Goal: Information Seeking & Learning: Learn about a topic

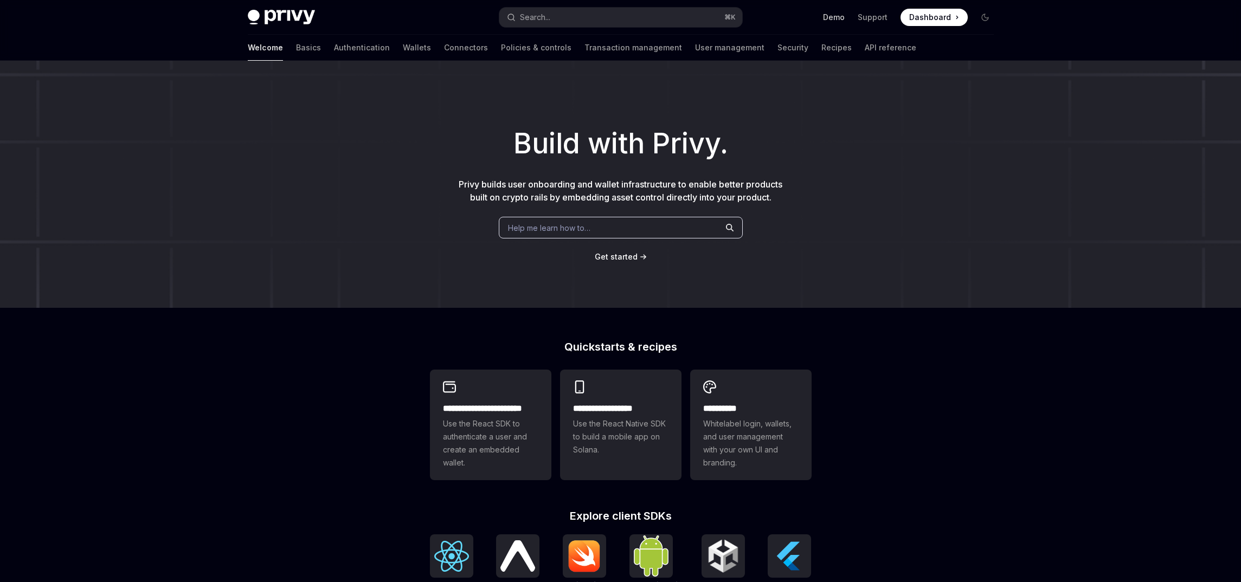
click at [836, 15] on link "Demo" at bounding box center [834, 17] width 22 height 11
click at [334, 45] on link "Authentication" at bounding box center [362, 48] width 56 height 26
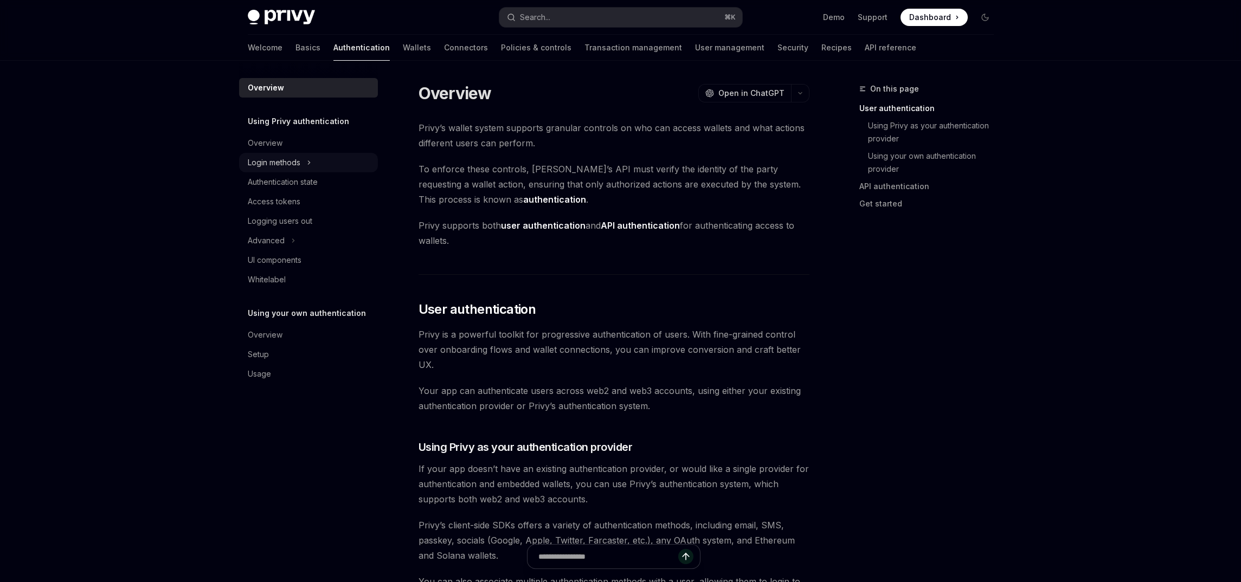
click at [293, 165] on div "Login methods" at bounding box center [274, 162] width 53 height 13
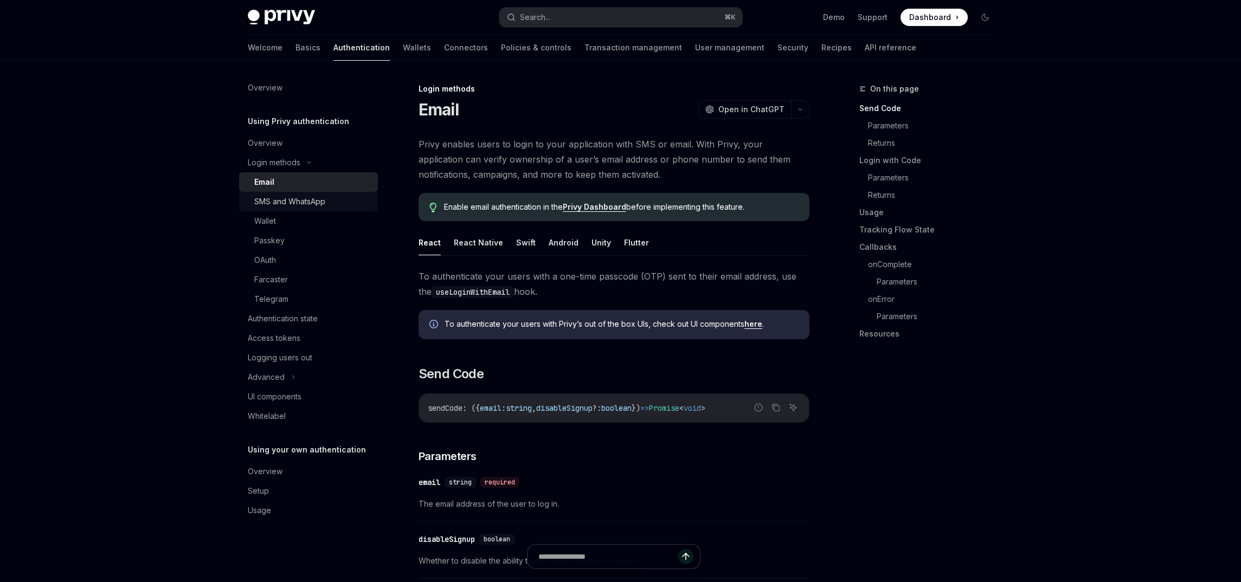
click at [287, 203] on div "SMS and WhatsApp" at bounding box center [289, 201] width 71 height 13
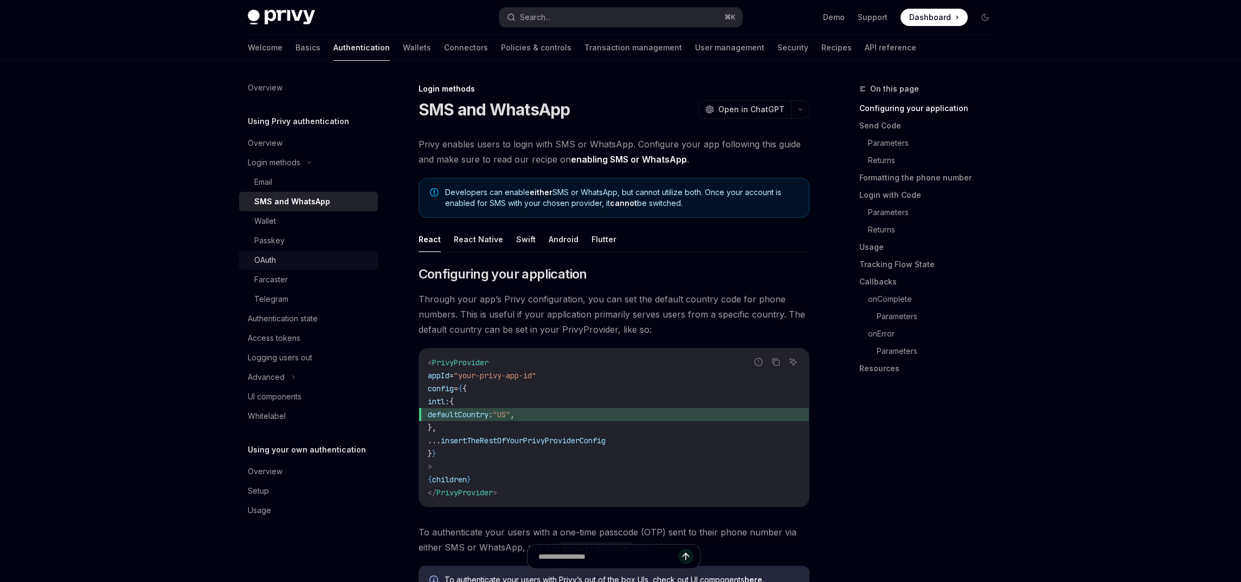
click at [279, 257] on div "OAuth" at bounding box center [312, 260] width 117 height 13
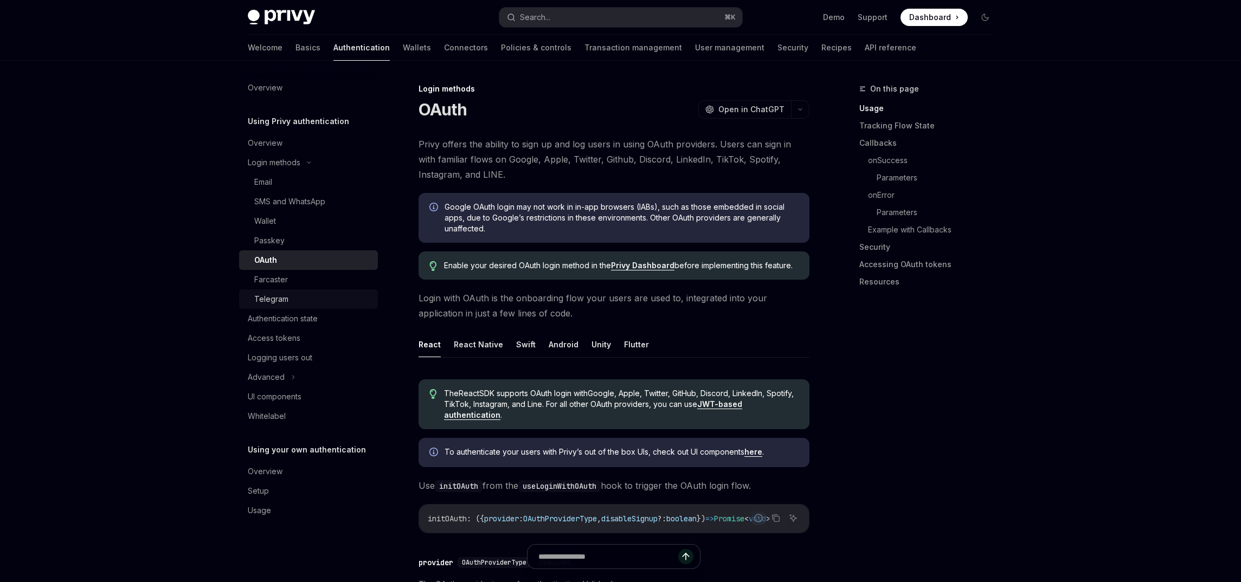
click at [271, 286] on link "Farcaster" at bounding box center [308, 280] width 139 height 20
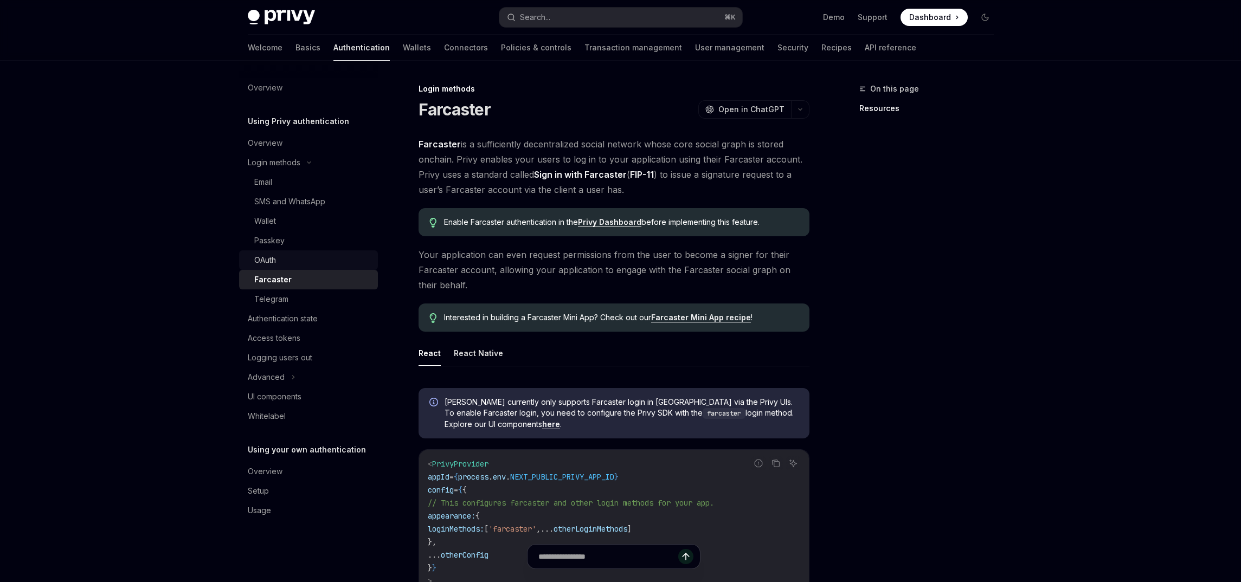
click at [271, 267] on link "OAuth" at bounding box center [308, 261] width 139 height 20
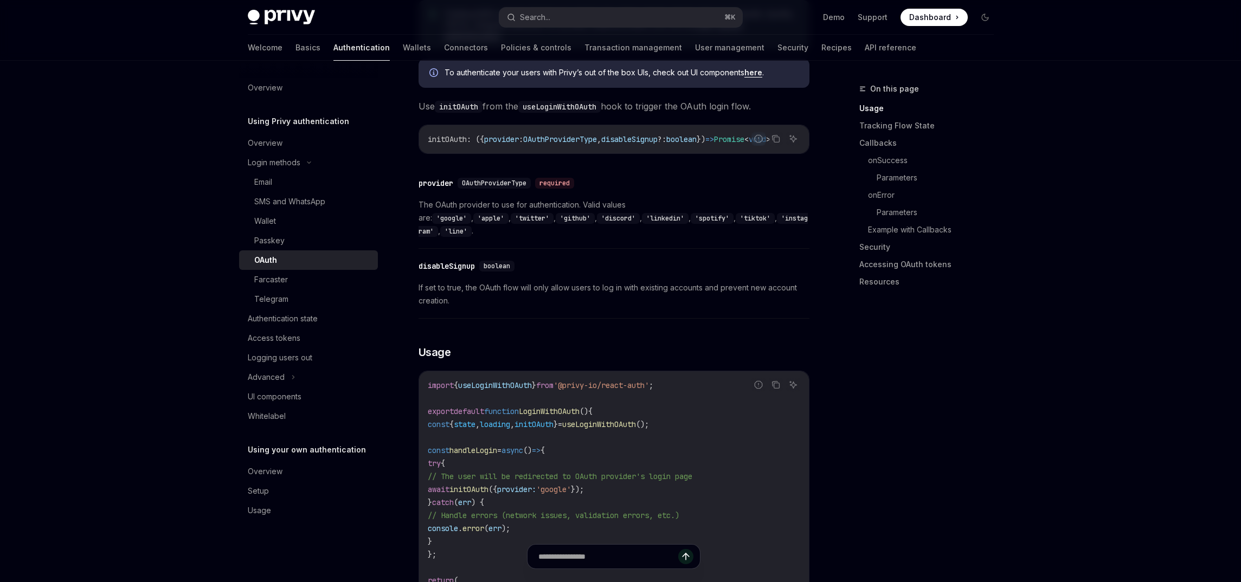
scroll to position [546, 0]
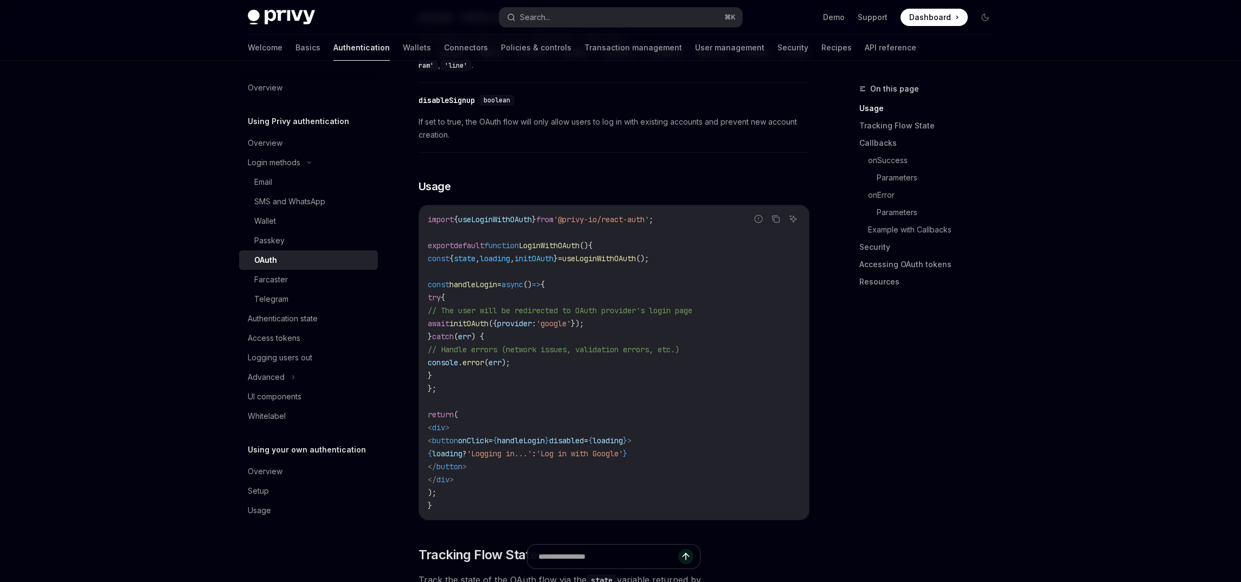
click at [525, 215] on span "useLoginWithOAuth" at bounding box center [495, 220] width 74 height 10
click at [311, 283] on div "Farcaster" at bounding box center [312, 279] width 117 height 13
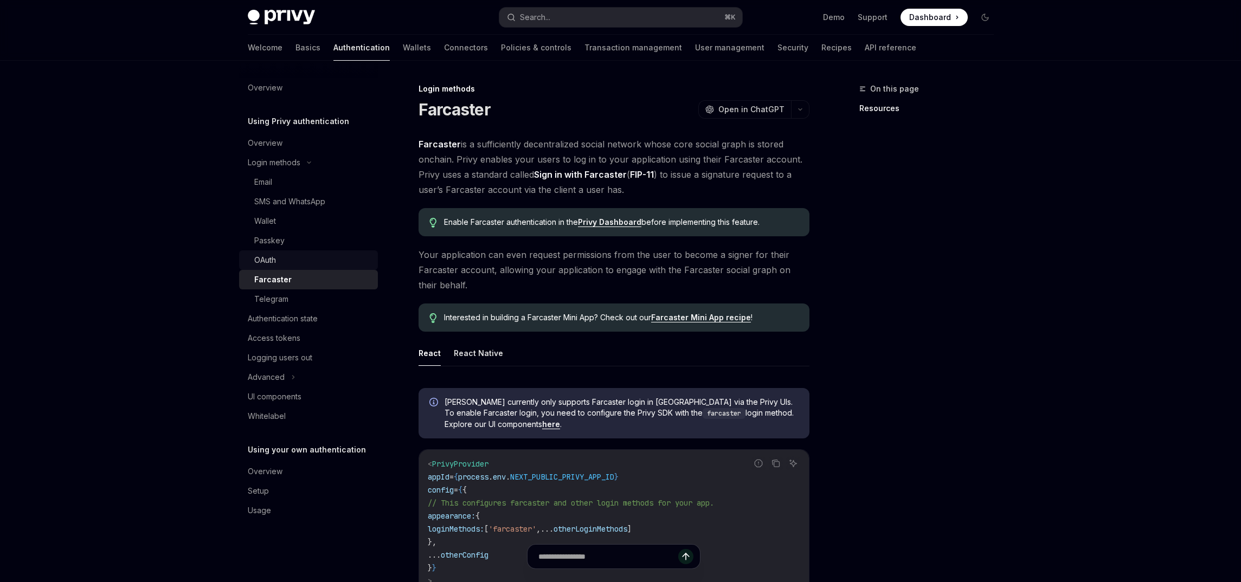
click at [293, 258] on div "OAuth" at bounding box center [312, 260] width 117 height 13
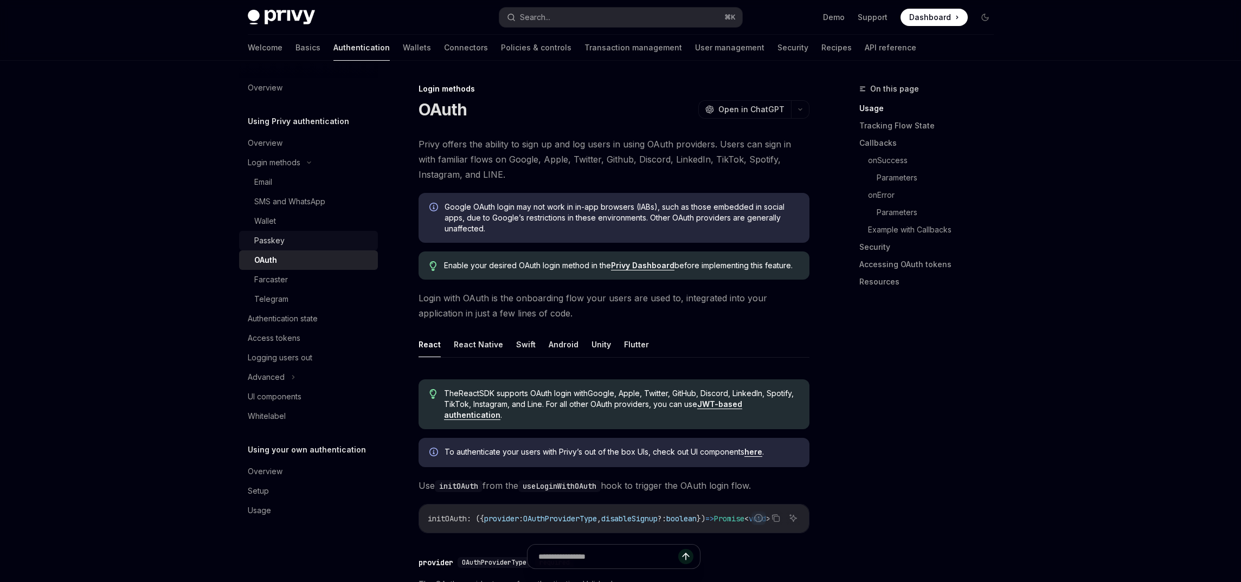
click at [292, 236] on div "Passkey" at bounding box center [312, 240] width 117 height 13
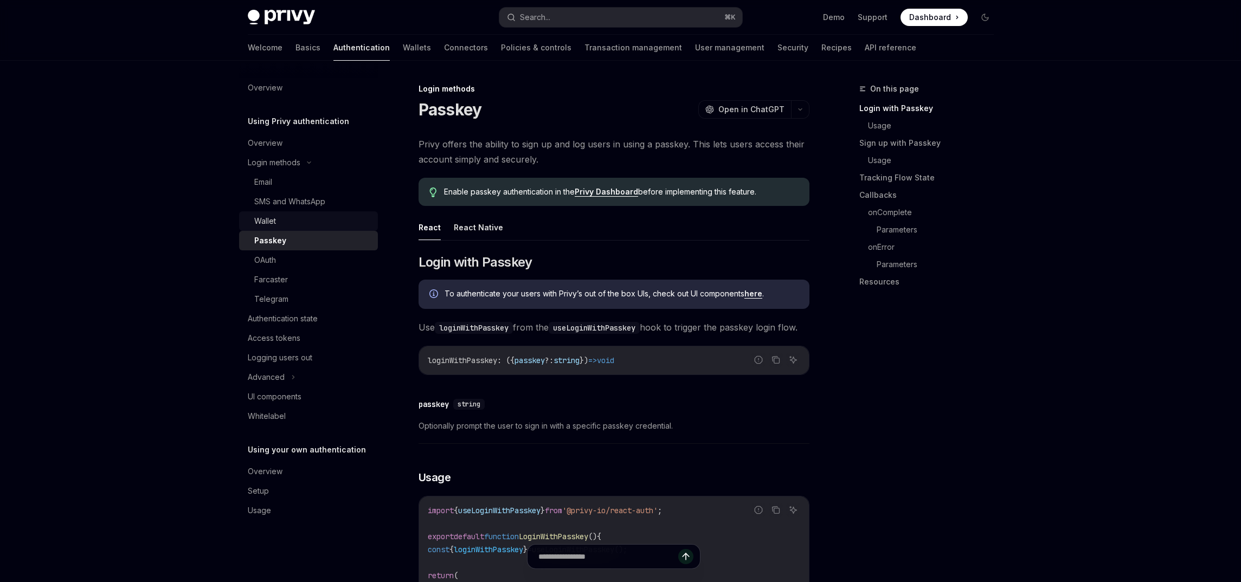
click at [289, 222] on div "Wallet" at bounding box center [312, 221] width 117 height 13
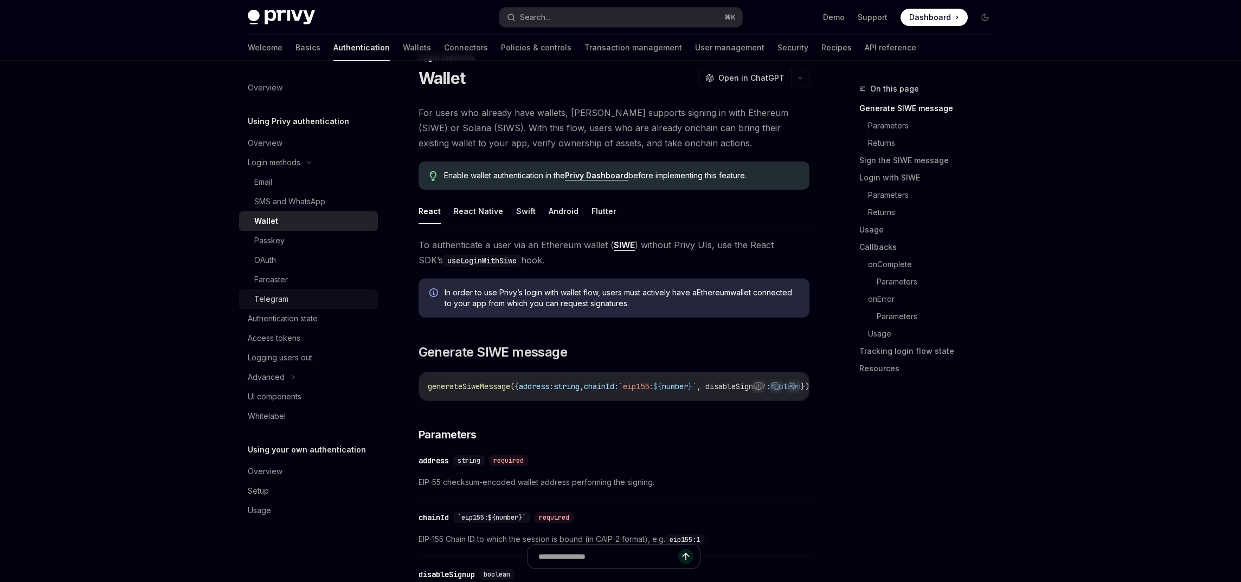
scroll to position [53, 0]
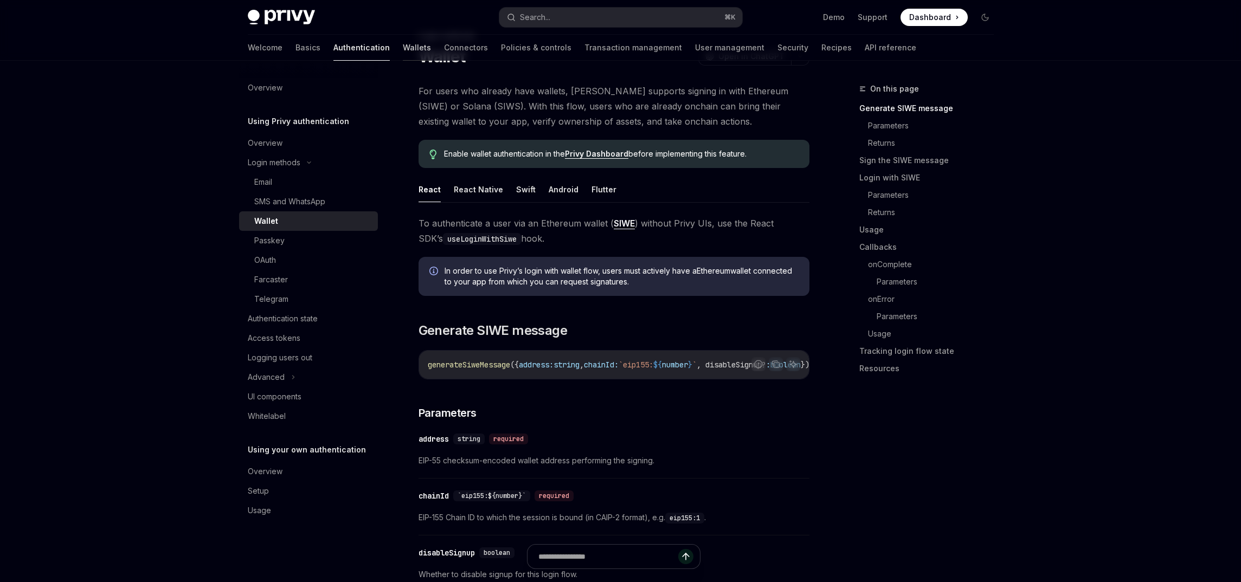
click at [403, 46] on link "Wallets" at bounding box center [417, 48] width 28 height 26
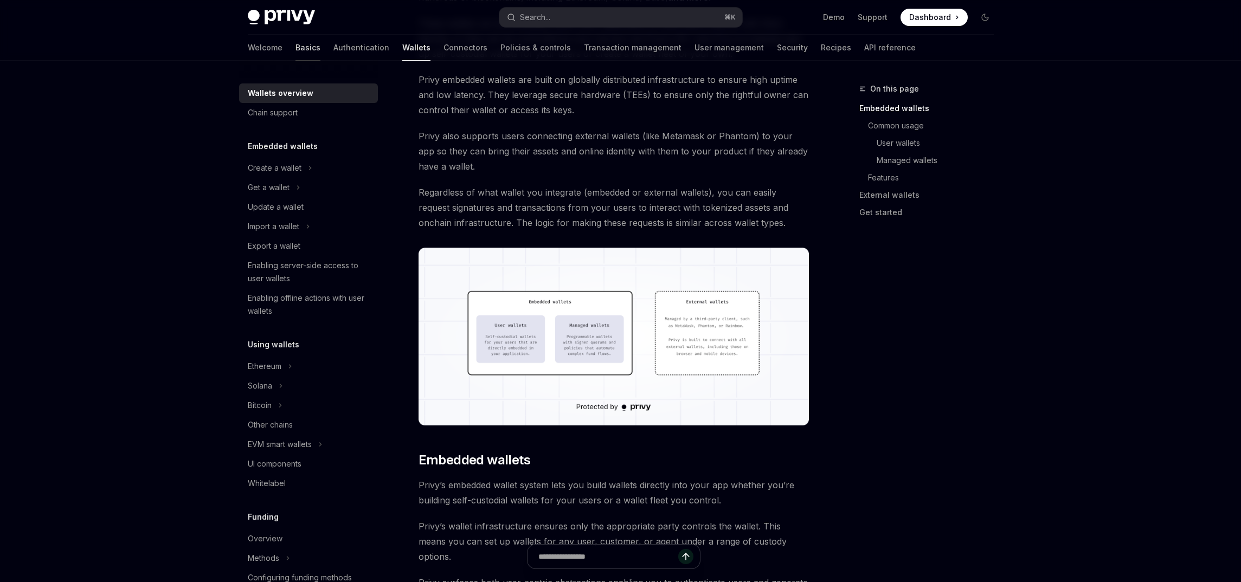
click at [296, 45] on link "Basics" at bounding box center [308, 48] width 25 height 26
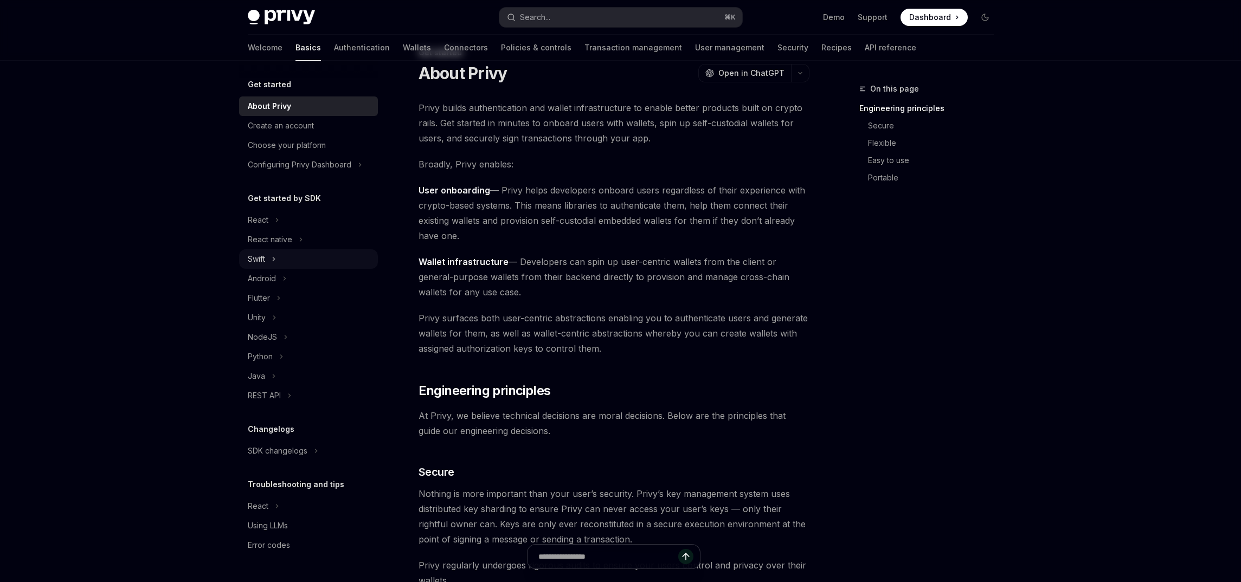
scroll to position [82, 0]
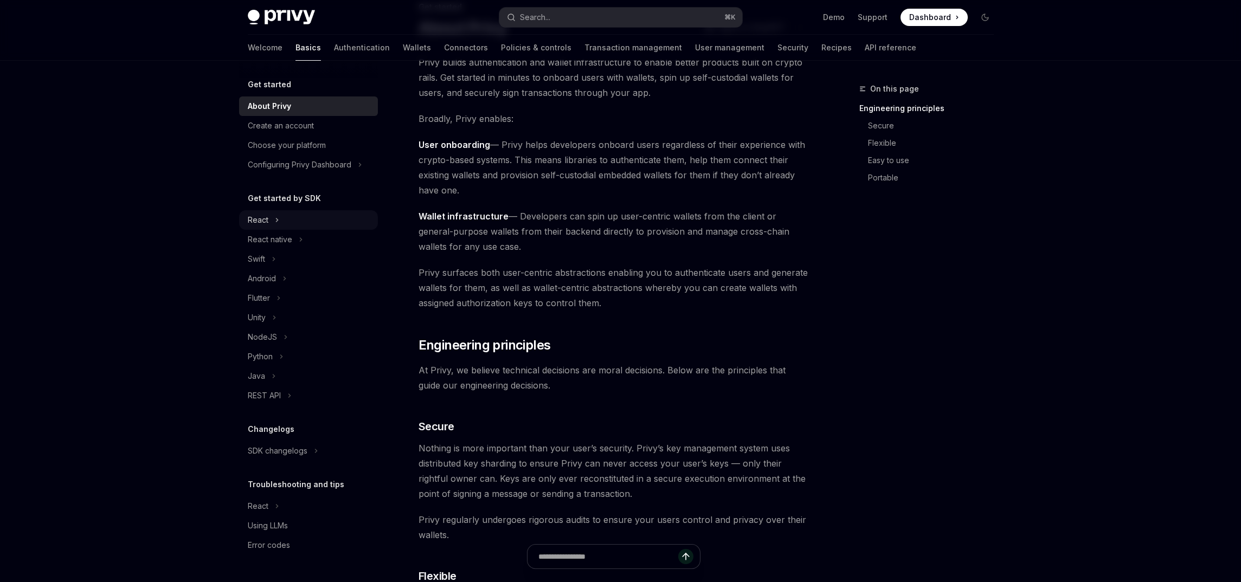
click at [273, 224] on div "React" at bounding box center [308, 220] width 139 height 20
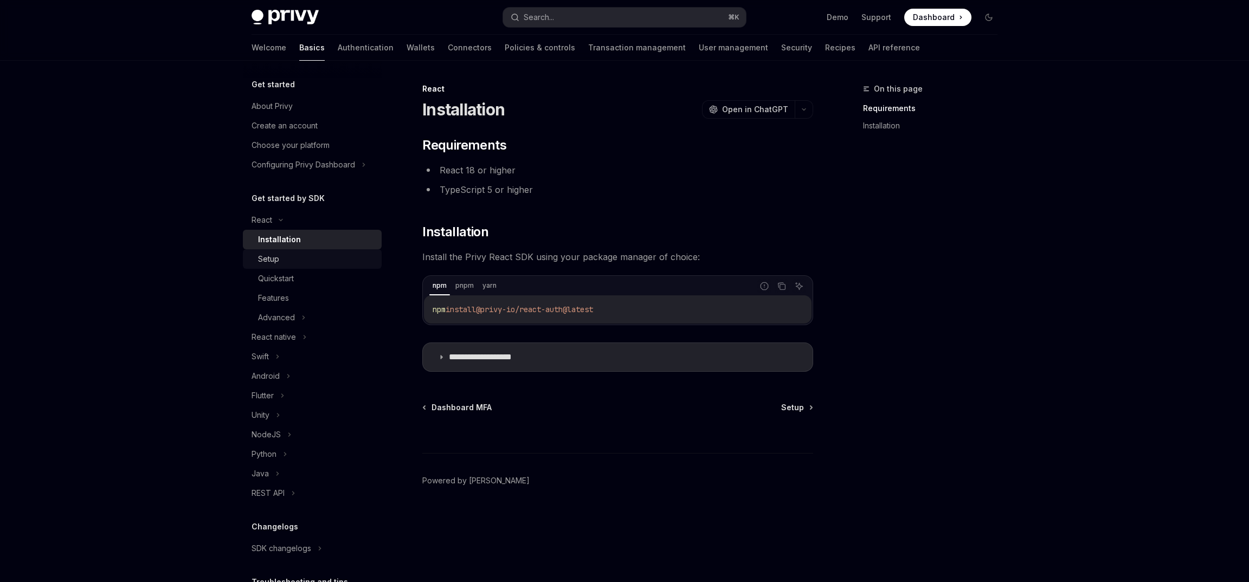
click at [292, 262] on div "Setup" at bounding box center [316, 259] width 117 height 13
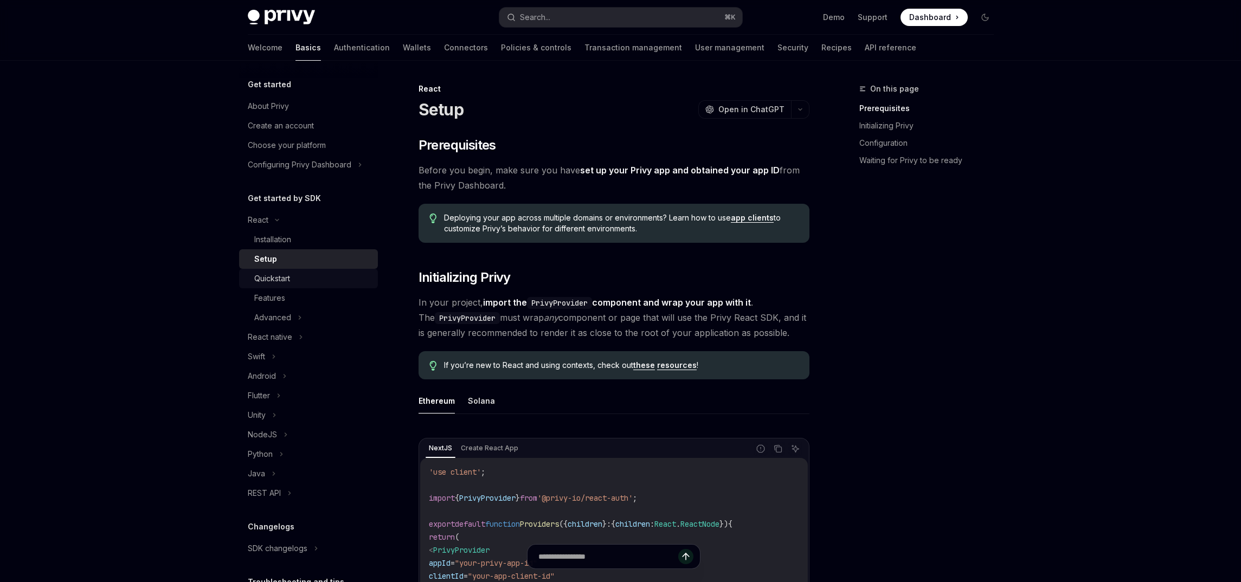
click at [292, 283] on div "Quickstart" at bounding box center [312, 278] width 117 height 13
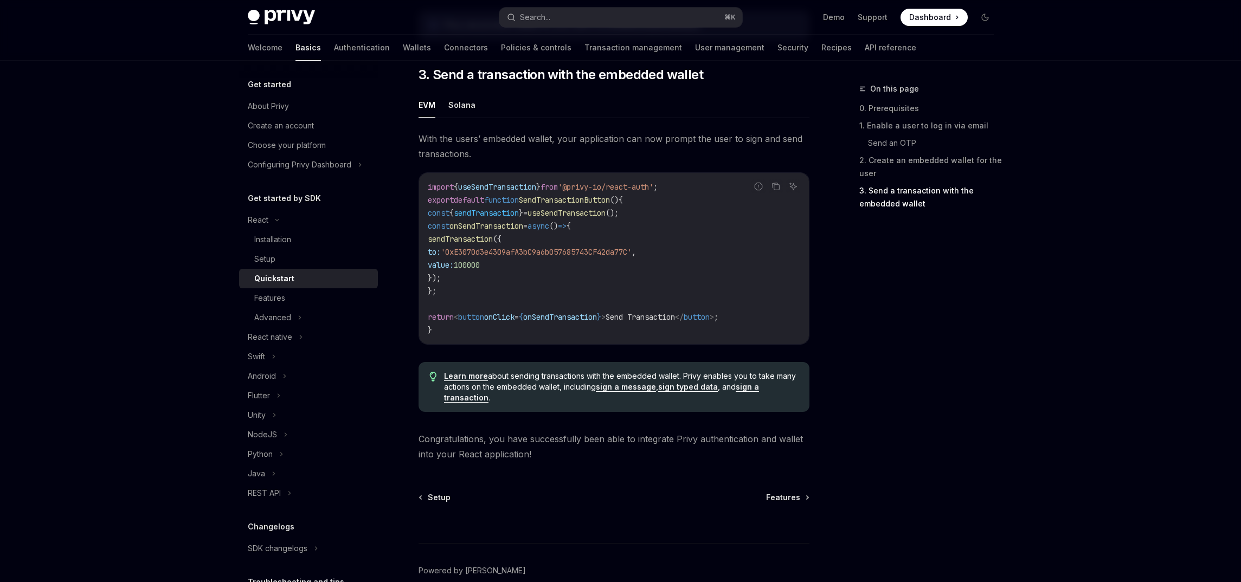
scroll to position [1005, 0]
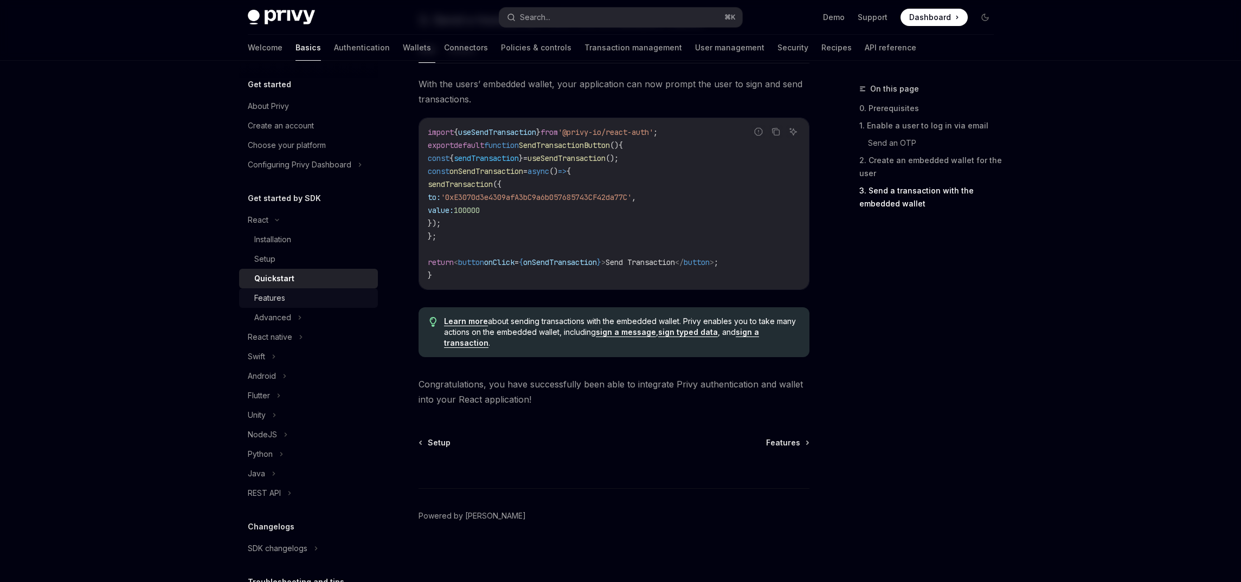
click at [298, 300] on div "Features" at bounding box center [312, 298] width 117 height 13
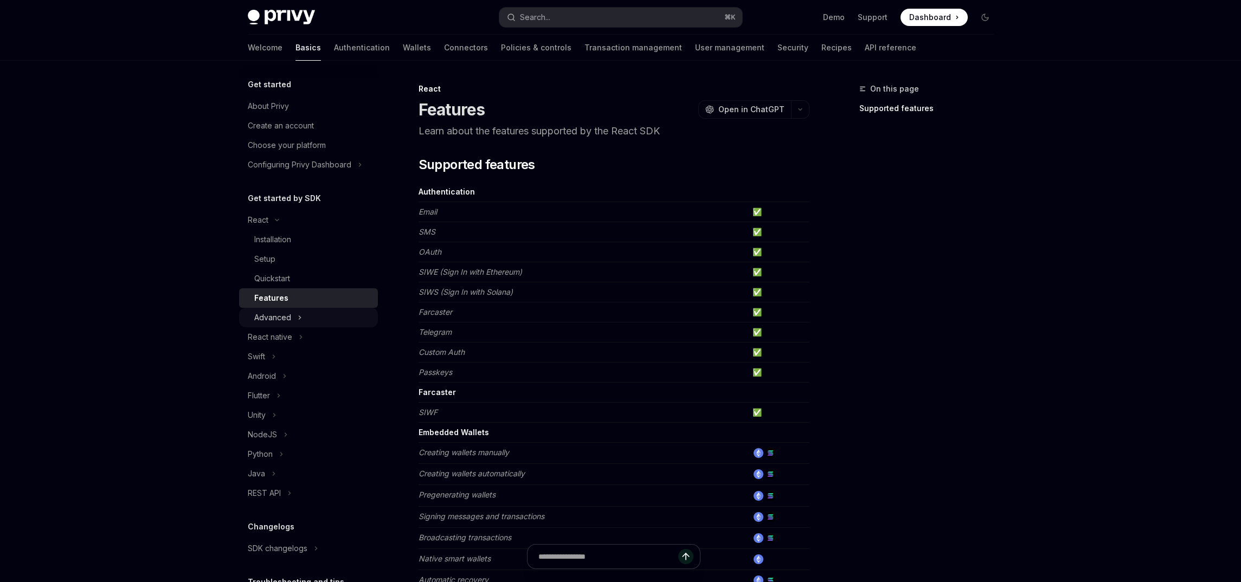
click at [298, 320] on icon at bounding box center [300, 317] width 4 height 13
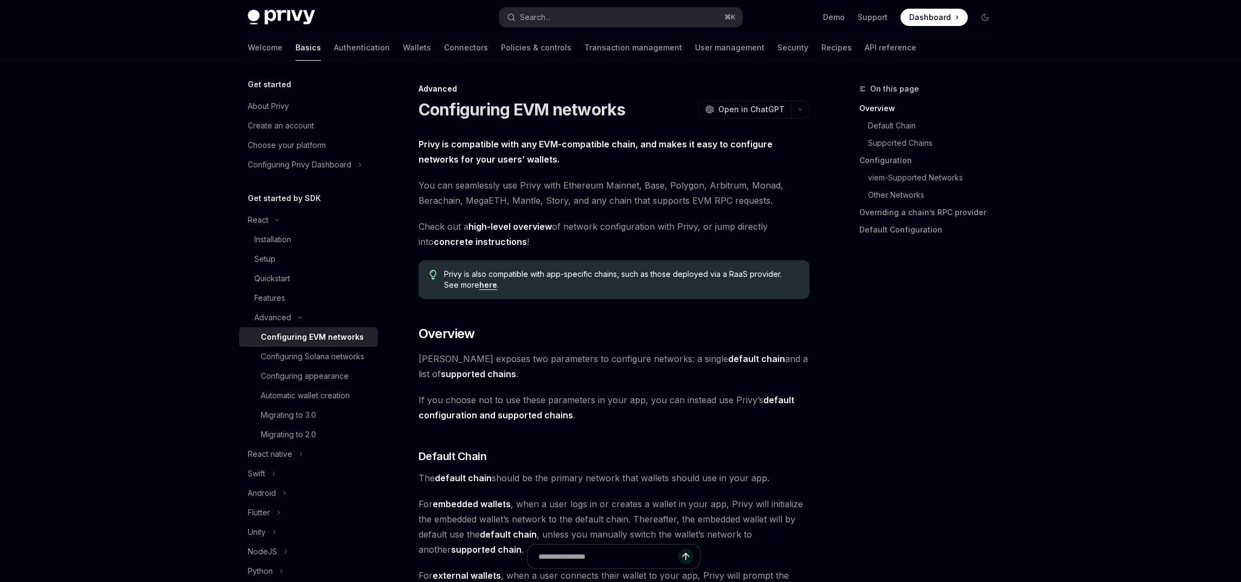
click at [898, 90] on span "On this page" at bounding box center [894, 88] width 49 height 13
click at [865, 52] on link "API reference" at bounding box center [891, 48] width 52 height 26
type textarea "*"
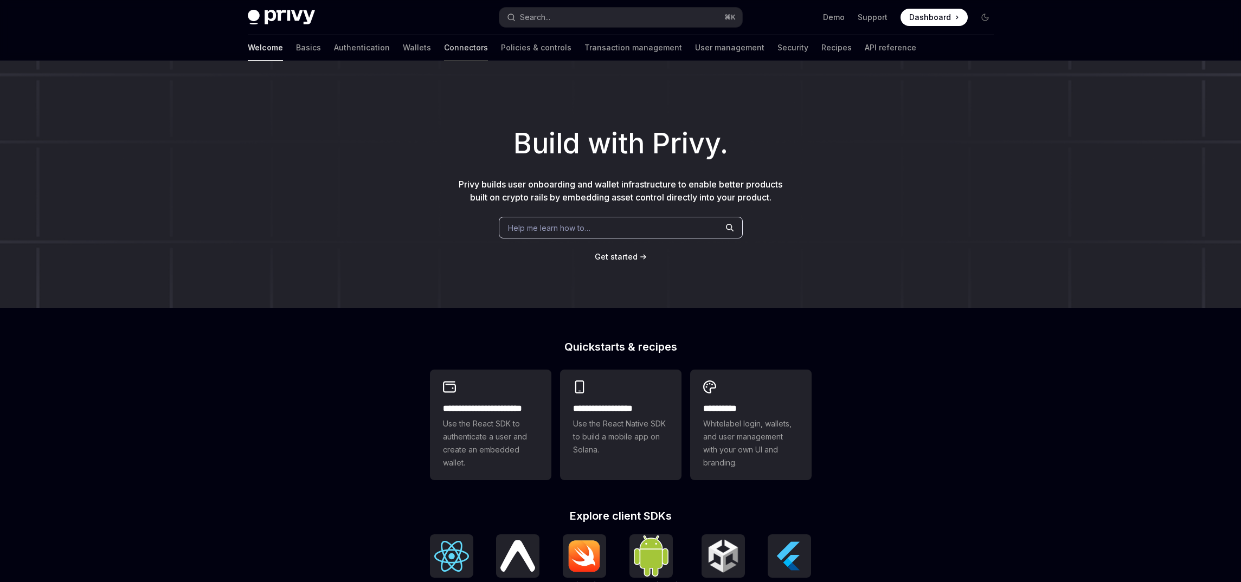
click at [444, 49] on link "Connectors" at bounding box center [466, 48] width 44 height 26
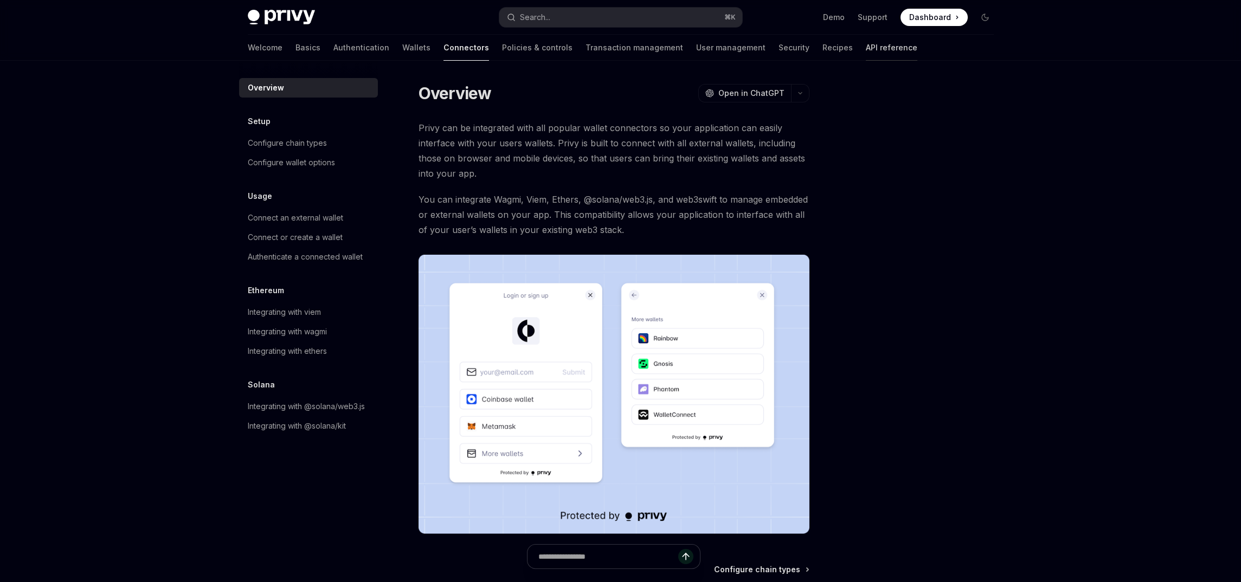
click at [866, 48] on link "API reference" at bounding box center [892, 48] width 52 height 26
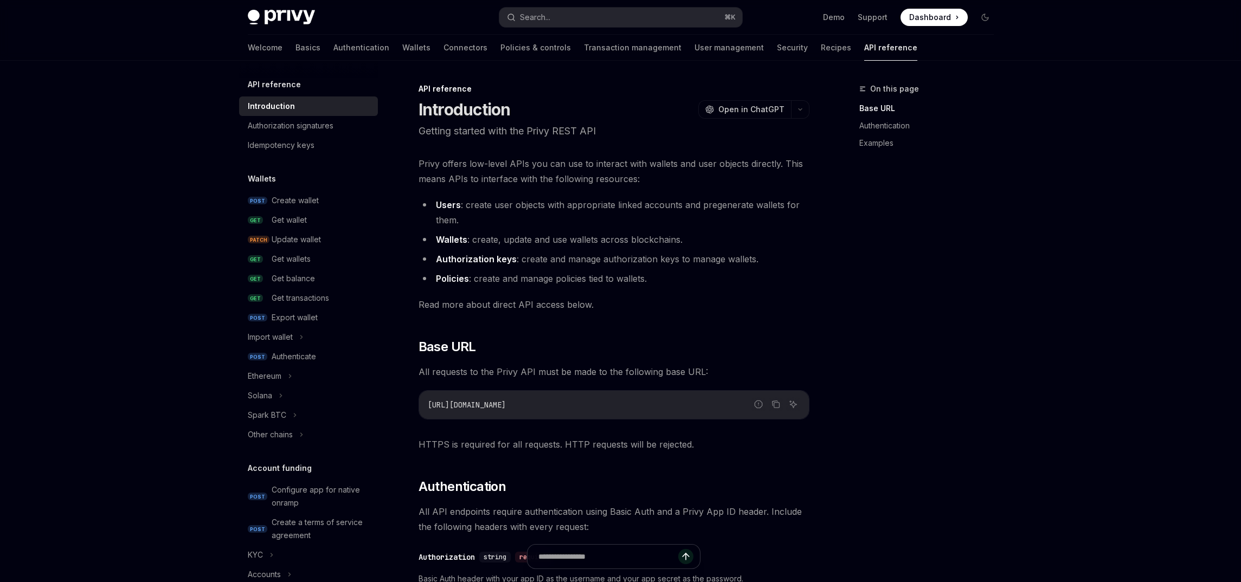
click at [281, 46] on div "Welcome Basics Authentication Wallets Connectors Policies & controls Transactio…" at bounding box center [583, 48] width 670 height 26
click at [296, 49] on link "Basics" at bounding box center [308, 48] width 25 height 26
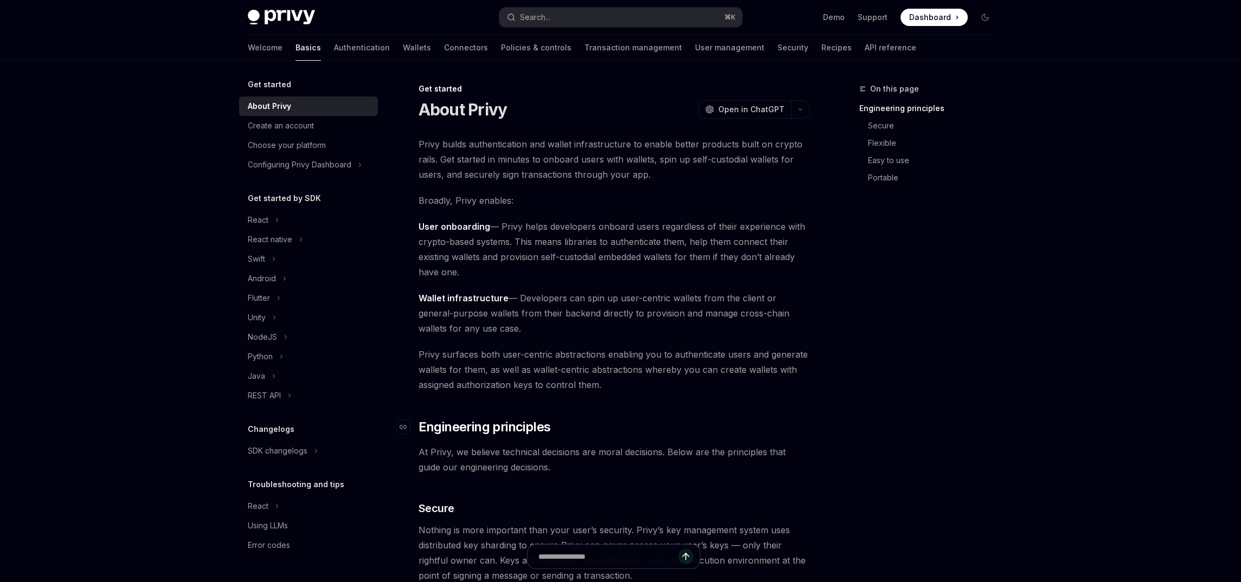
type textarea "*"
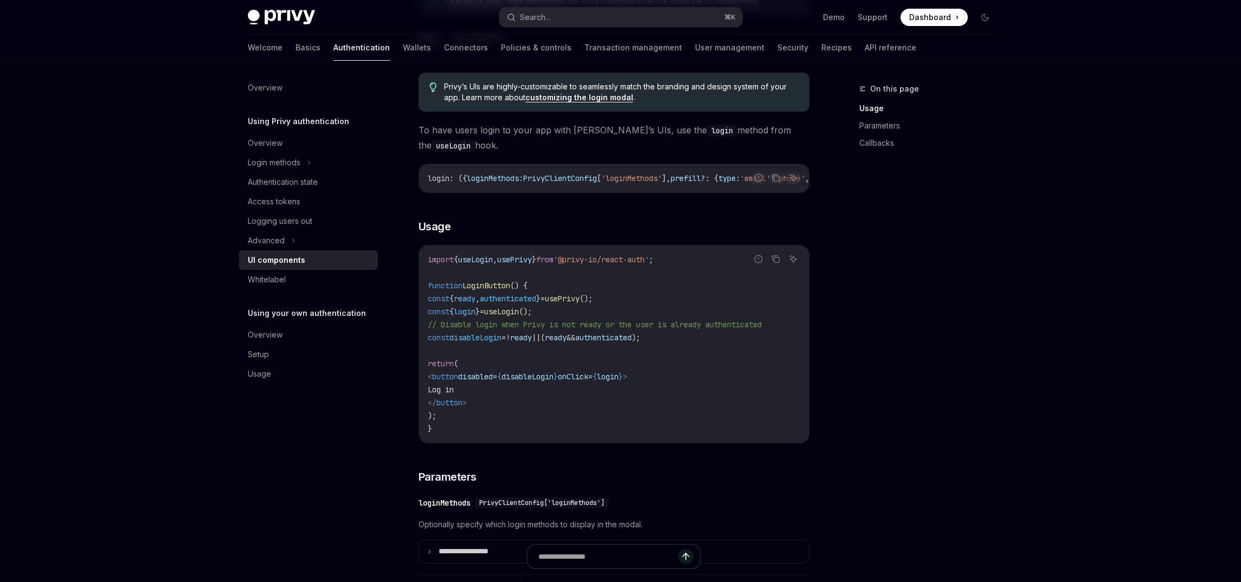
scroll to position [662, 0]
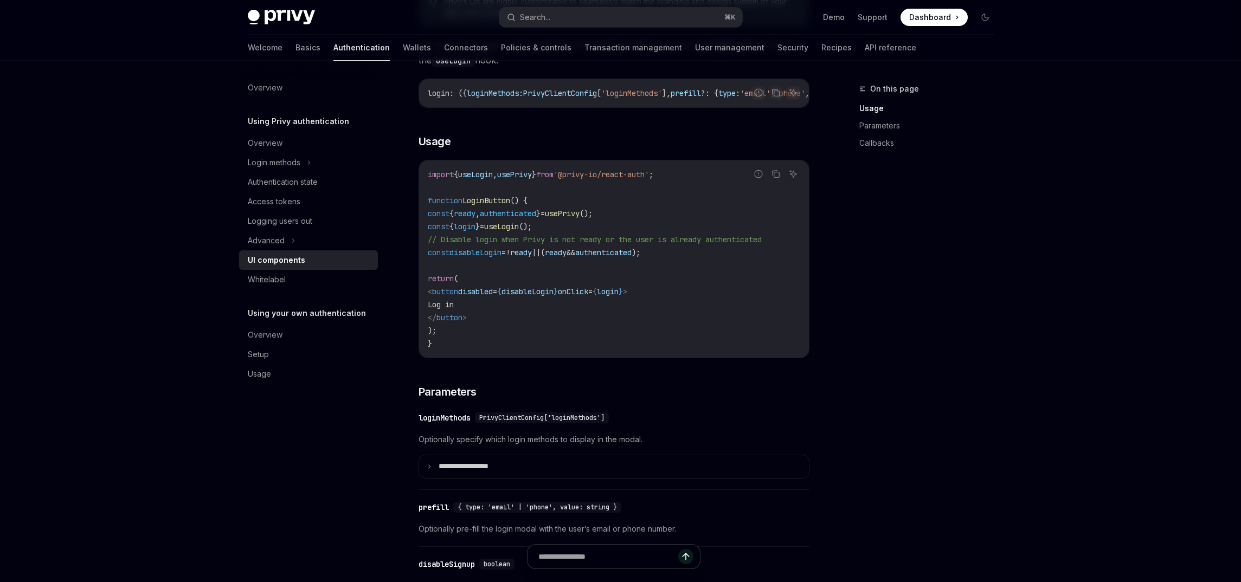
click at [500, 206] on span "LoginButton" at bounding box center [487, 201] width 48 height 10
click at [476, 232] on span "login" at bounding box center [465, 227] width 22 height 10
click at [532, 232] on span "();" at bounding box center [525, 227] width 13 height 10
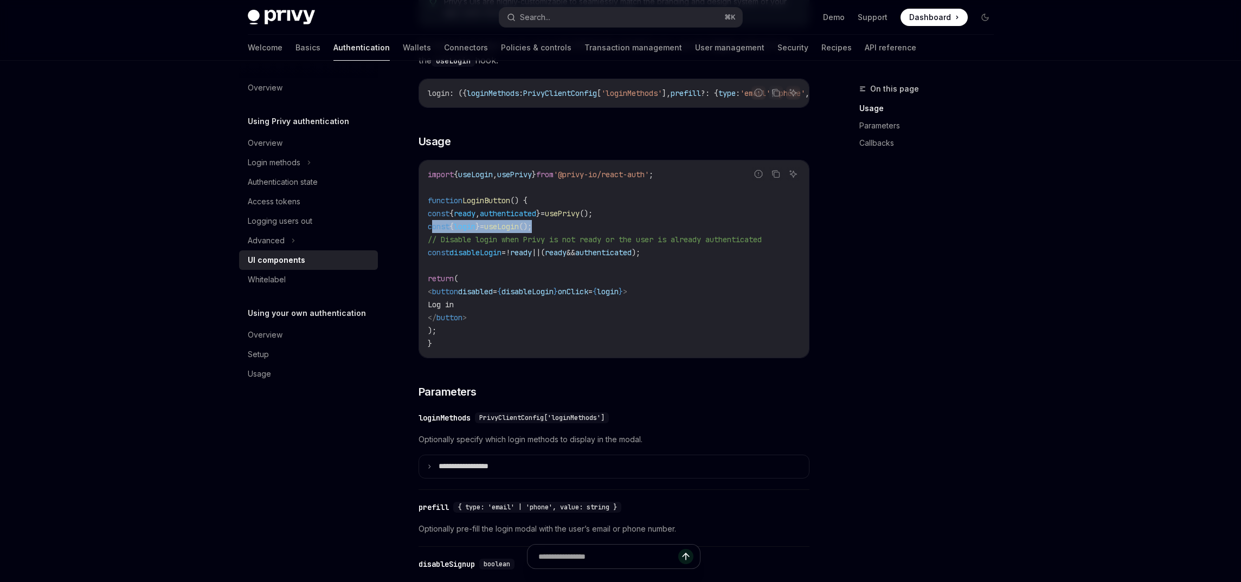
drag, startPoint x: 582, startPoint y: 231, endPoint x: 443, endPoint y: 228, distance: 139.4
click at [432, 228] on code "import { useLogin , usePrivy } from '@privy-io/react-auth' ; function LoginButt…" at bounding box center [614, 259] width 373 height 182
click at [519, 232] on span "useLogin" at bounding box center [501, 227] width 35 height 10
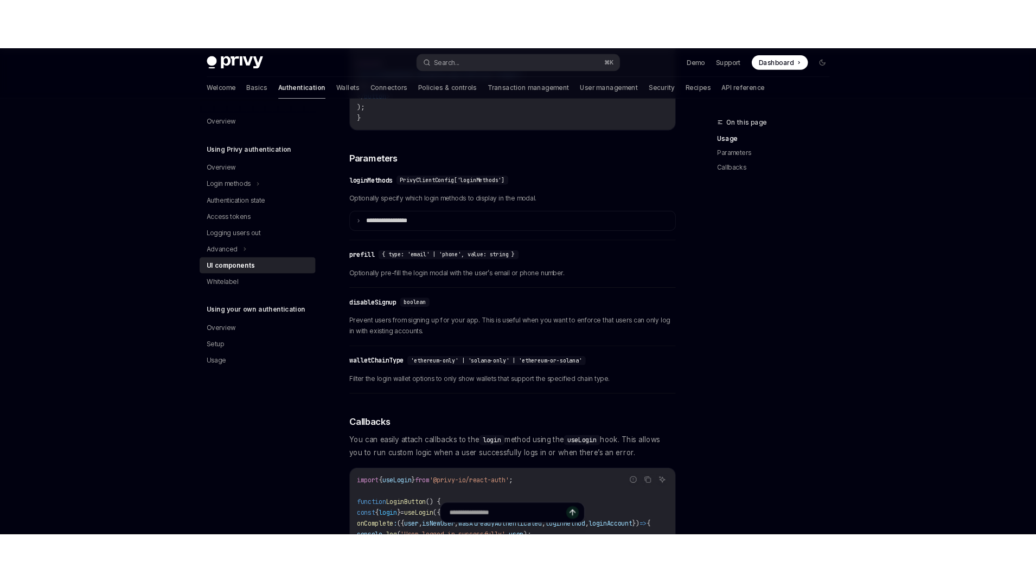
scroll to position [694, 0]
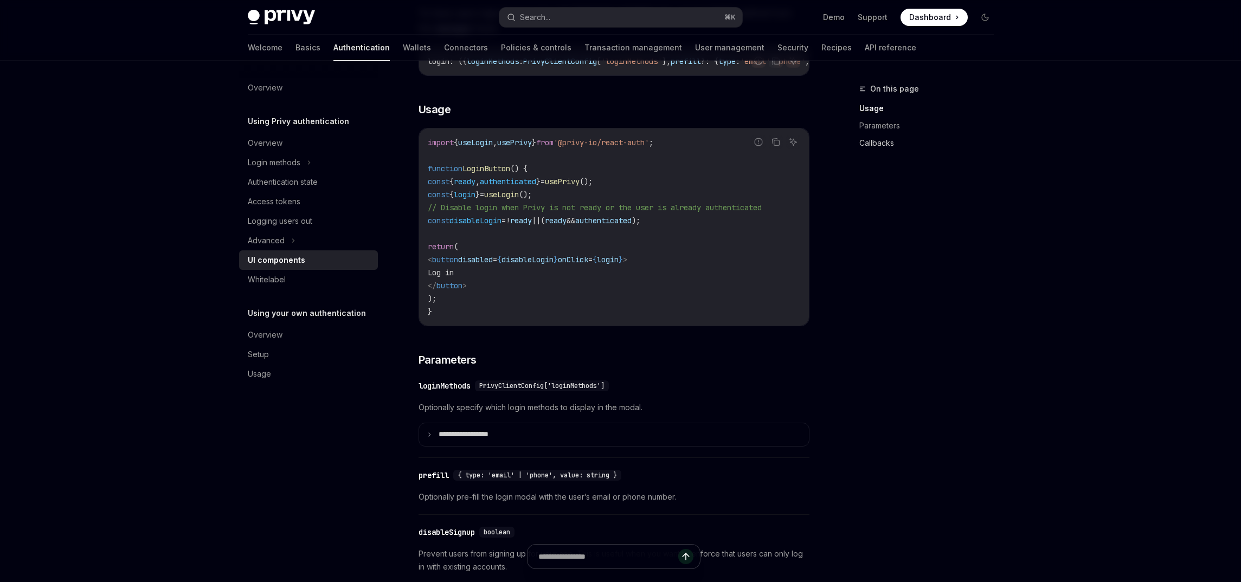
type textarea "*"
